Goal: Transaction & Acquisition: Purchase product/service

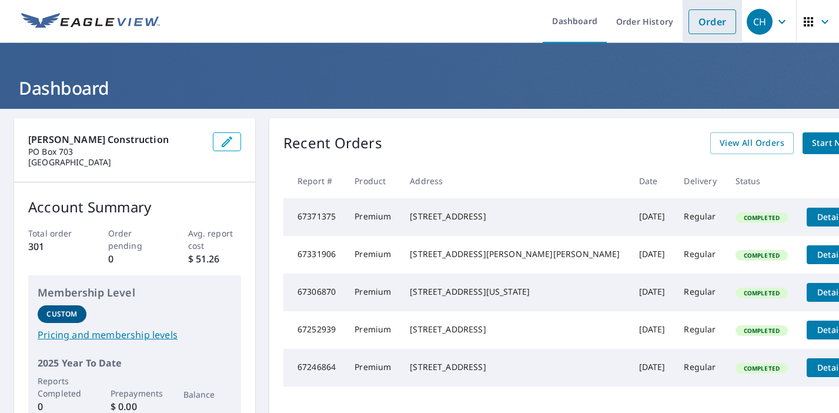
click at [703, 25] on link "Order" at bounding box center [713, 21] width 48 height 25
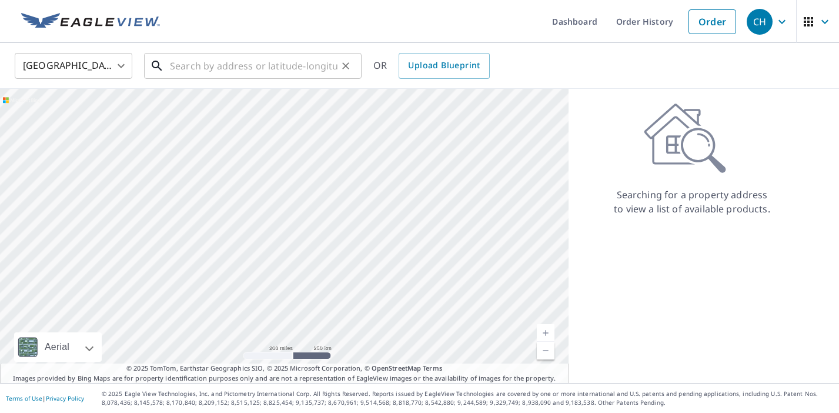
click at [278, 78] on div "​" at bounding box center [253, 66] width 218 height 26
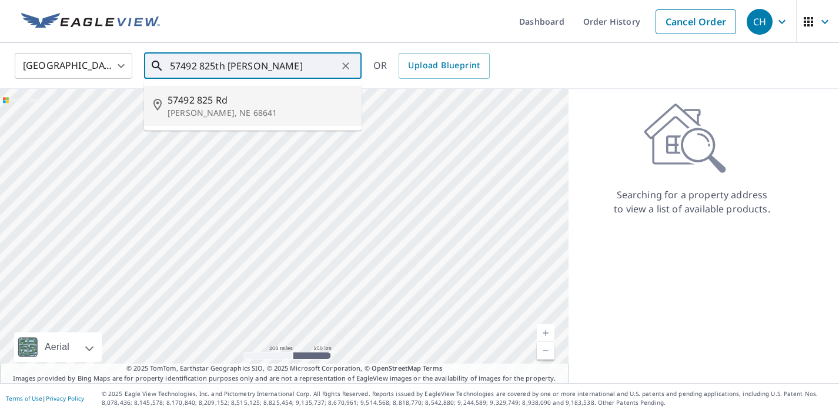
click at [228, 121] on li "57492 [STREET_ADDRESS][PERSON_NAME]" at bounding box center [253, 106] width 218 height 40
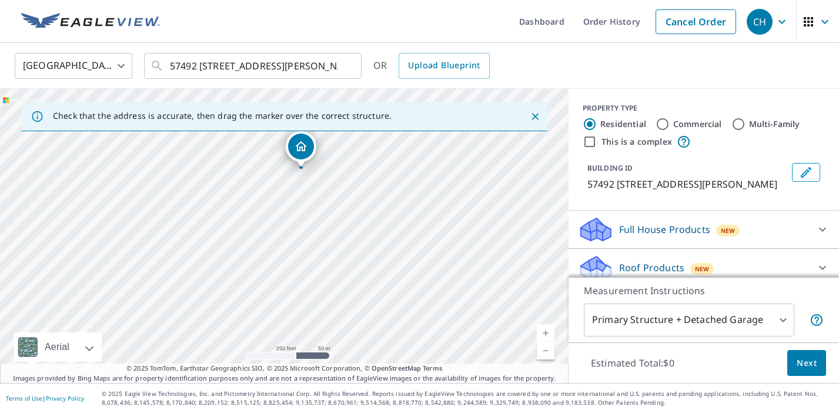
drag, startPoint x: 289, startPoint y: 162, endPoint x: 277, endPoint y: 211, distance: 49.6
click at [277, 211] on div "57492 [STREET_ADDRESS][PERSON_NAME]" at bounding box center [284, 236] width 569 height 294
drag, startPoint x: 300, startPoint y: 144, endPoint x: 194, endPoint y: 332, distance: 216.5
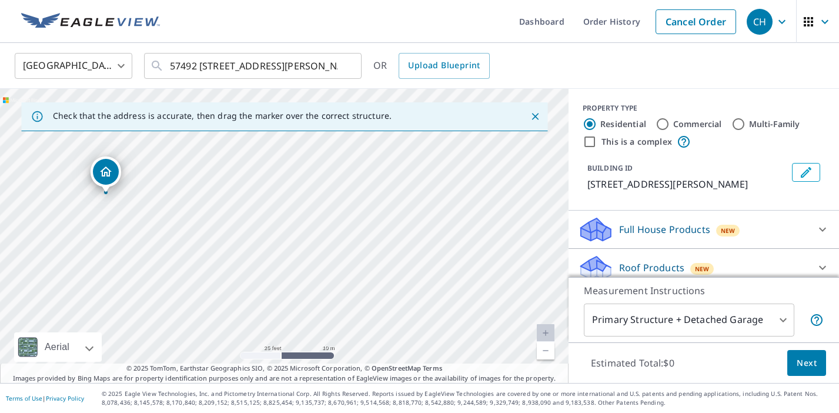
drag, startPoint x: 176, startPoint y: 248, endPoint x: 218, endPoint y: 178, distance: 81.5
click at [218, 178] on div "[STREET_ADDRESS][PERSON_NAME]" at bounding box center [284, 236] width 569 height 294
drag, startPoint x: 112, startPoint y: 170, endPoint x: 152, endPoint y: 306, distance: 142.4
drag, startPoint x: 284, startPoint y: 216, endPoint x: 117, endPoint y: 298, distance: 185.7
drag, startPoint x: 511, startPoint y: 208, endPoint x: 438, endPoint y: 458, distance: 261.1
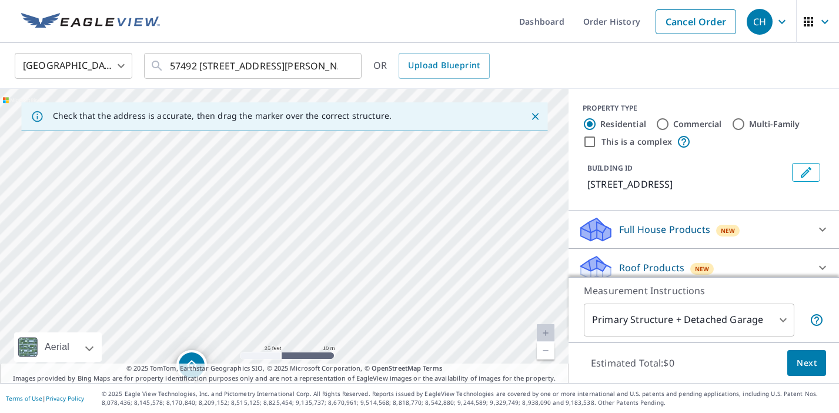
click at [438, 412] on html "CH CH Dashboard Order History Cancel Order CH [GEOGRAPHIC_DATA] [GEOGRAPHIC_DAT…" at bounding box center [419, 206] width 839 height 413
click at [393, 288] on div "[STREET_ADDRESS]" at bounding box center [284, 236] width 569 height 294
drag, startPoint x: 391, startPoint y: 191, endPoint x: 315, endPoint y: 376, distance: 200.2
click at [315, 376] on div "Check that the address is accurate, then drag the marker over the correct struc…" at bounding box center [284, 236] width 569 height 294
click at [356, 295] on div "[STREET_ADDRESS]" at bounding box center [284, 236] width 569 height 294
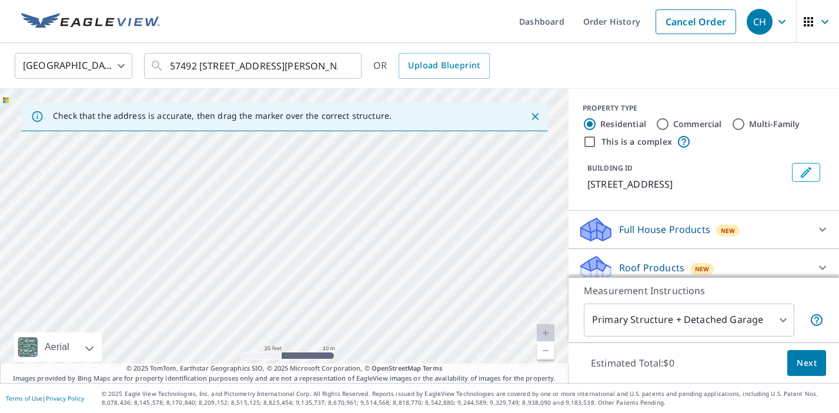
drag, startPoint x: 436, startPoint y: 221, endPoint x: 175, endPoint y: 171, distance: 265.9
click at [175, 171] on div "[STREET_ADDRESS]" at bounding box center [284, 236] width 569 height 294
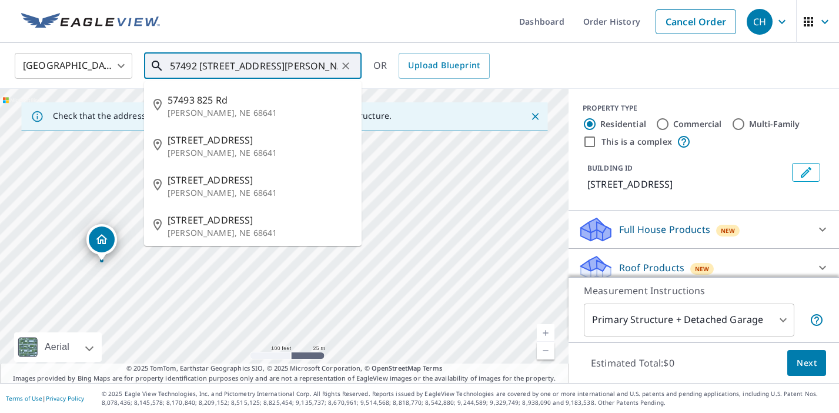
click at [224, 68] on input "57492 [STREET_ADDRESS][PERSON_NAME]" at bounding box center [254, 65] width 168 height 33
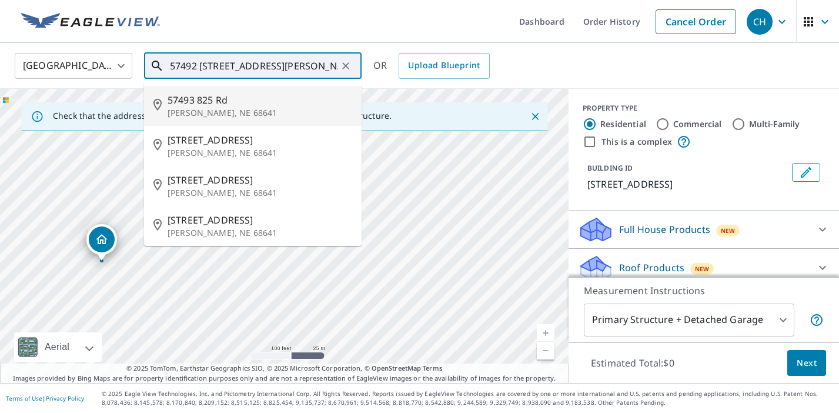
click at [217, 102] on span "57493 825 Rd" at bounding box center [260, 100] width 185 height 14
type input "57493 [STREET_ADDRESS][PERSON_NAME]"
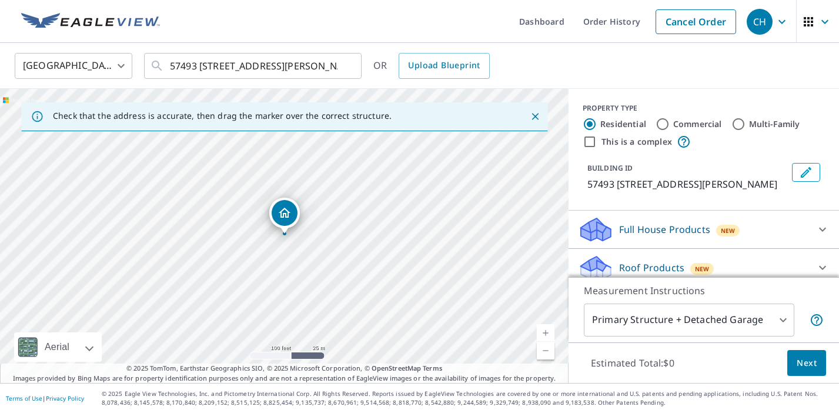
drag, startPoint x: 288, startPoint y: 211, endPoint x: 221, endPoint y: 174, distance: 76.6
click at [322, 70] on input "57493 [STREET_ADDRESS][PERSON_NAME]" at bounding box center [254, 65] width 168 height 33
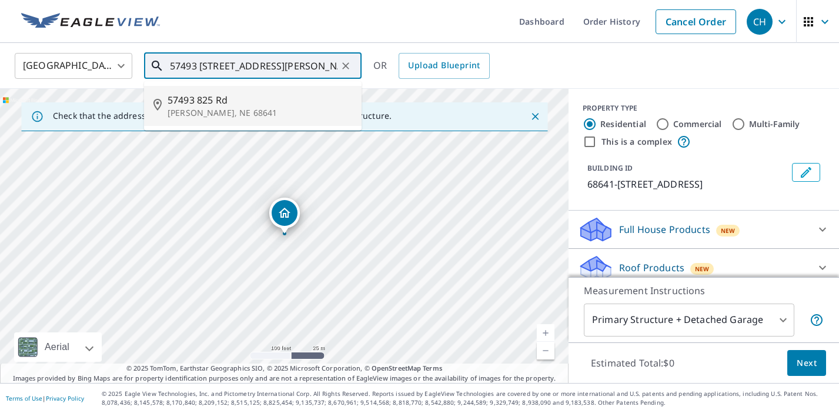
click at [271, 107] on p "[PERSON_NAME], NE 68641" at bounding box center [260, 113] width 185 height 12
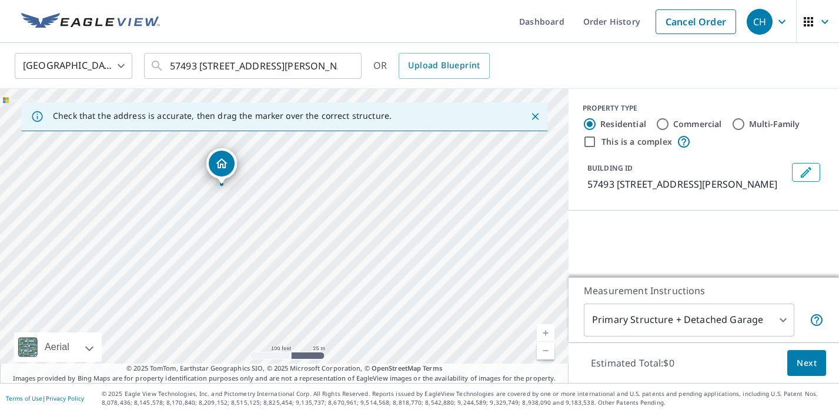
drag, startPoint x: 285, startPoint y: 212, endPoint x: 222, endPoint y: 162, distance: 80.0
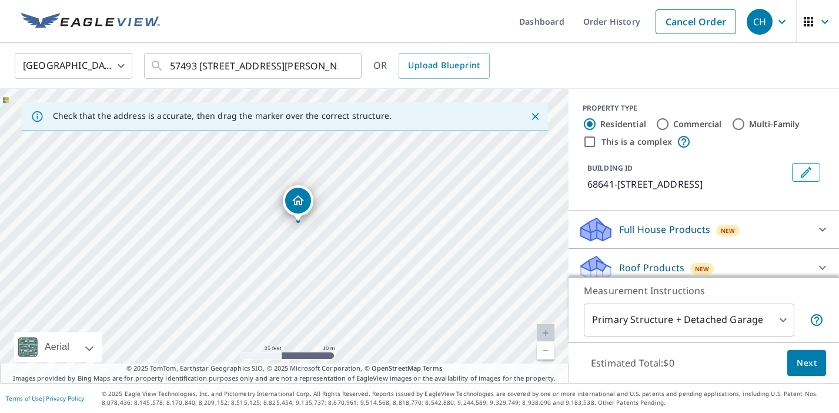
drag, startPoint x: 293, startPoint y: 217, endPoint x: 302, endPoint y: 198, distance: 21.6
click at [766, 319] on body "CH CH Dashboard Order History Cancel Order CH [GEOGRAPHIC_DATA] [GEOGRAPHIC_DAT…" at bounding box center [419, 206] width 839 height 413
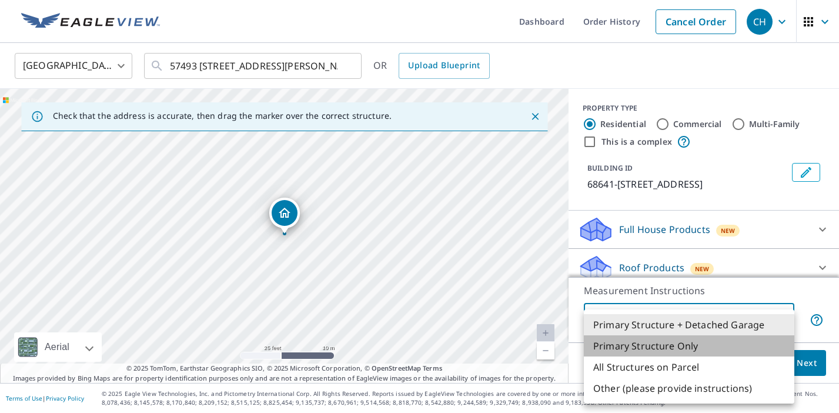
click at [749, 342] on li "Primary Structure Only" at bounding box center [689, 345] width 211 height 21
type input "2"
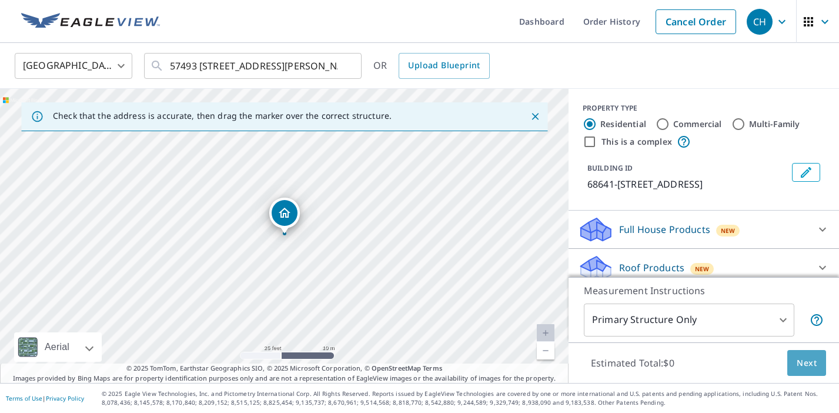
click at [799, 367] on span "Next" at bounding box center [807, 363] width 20 height 15
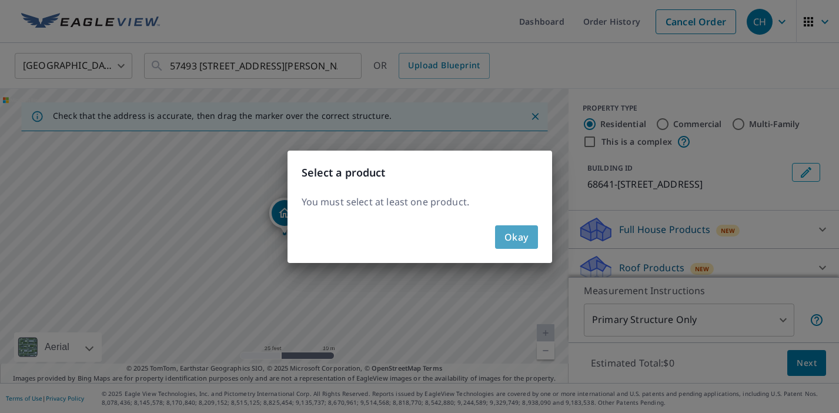
click at [524, 244] on span "Okay" at bounding box center [517, 237] width 24 height 16
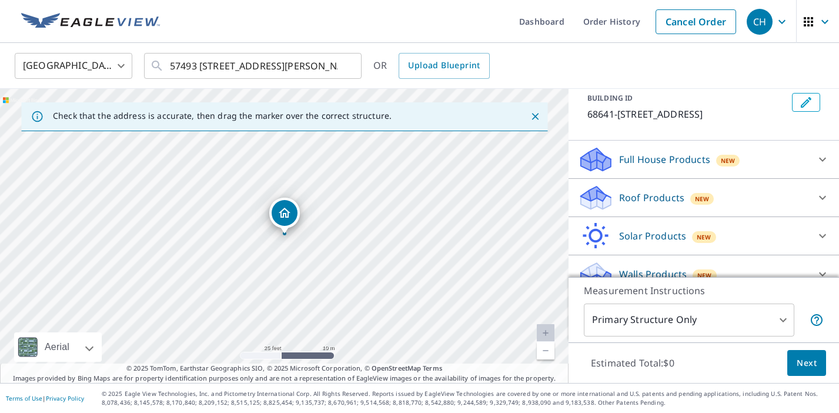
scroll to position [88, 0]
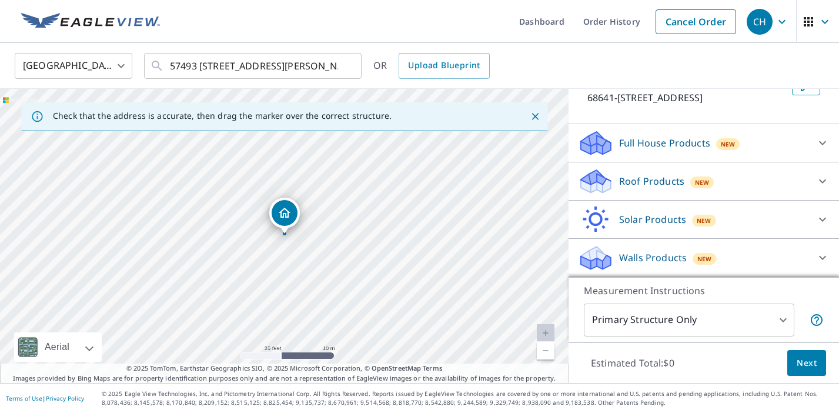
click at [681, 188] on p "Roof Products" at bounding box center [651, 181] width 65 height 14
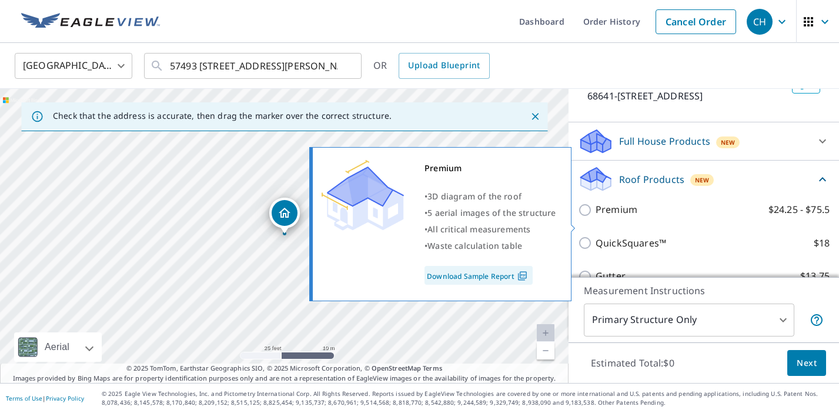
click at [651, 217] on label "Premium $24.25 - $75.5" at bounding box center [713, 209] width 234 height 15
click at [596, 217] on input "Premium $24.25 - $75.5" at bounding box center [587, 210] width 18 height 14
checkbox input "true"
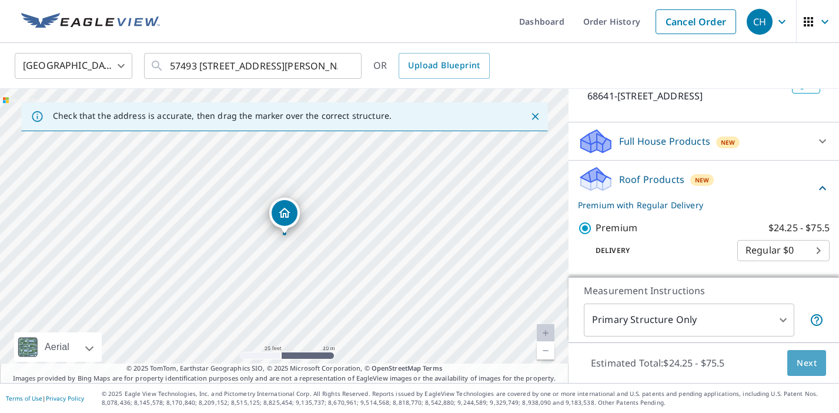
click at [808, 359] on span "Next" at bounding box center [807, 363] width 20 height 15
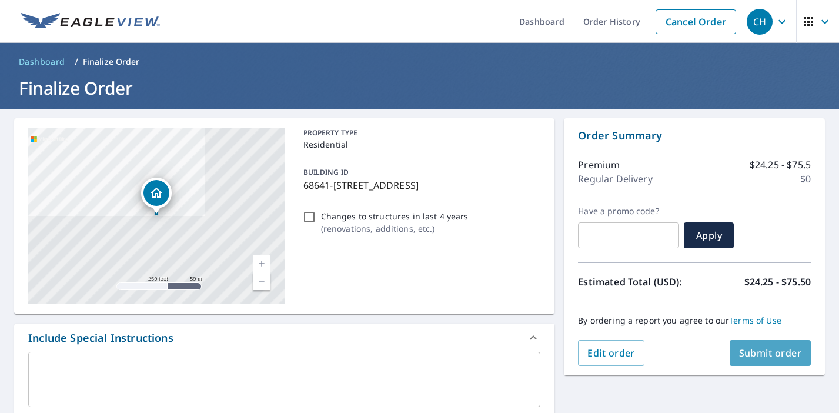
click at [764, 362] on button "Submit order" at bounding box center [771, 353] width 82 height 26
